Goal: Book appointment/travel/reservation

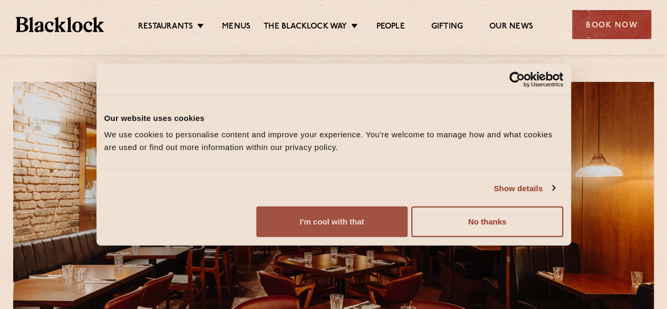
click at [408, 237] on button "I'm cool with that" at bounding box center [331, 221] width 151 height 31
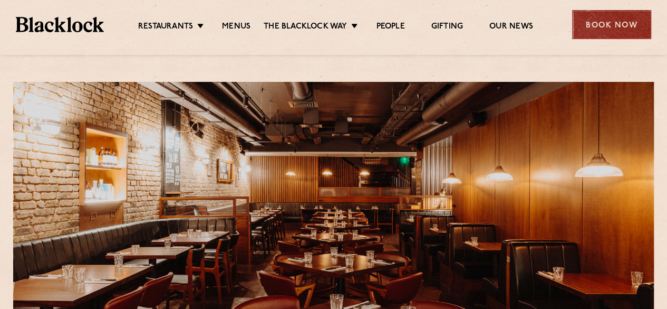
click at [593, 31] on div "Book Now" at bounding box center [611, 24] width 79 height 29
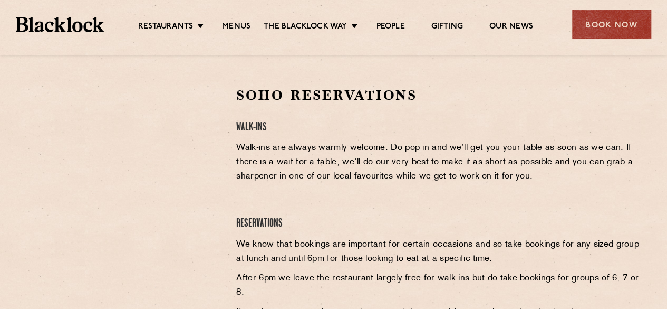
scroll to position [329, 0]
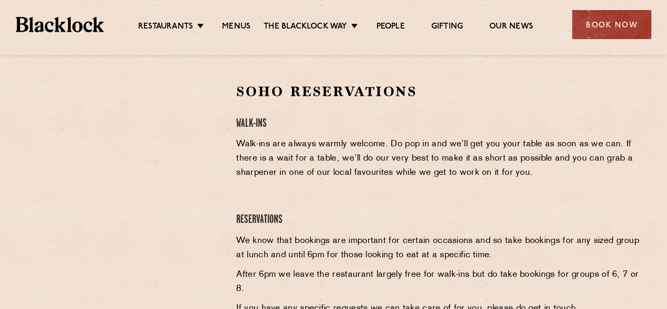
click at [186, 84] on div at bounding box center [123, 161] width 194 height 159
